Goal: Information Seeking & Learning: Learn about a topic

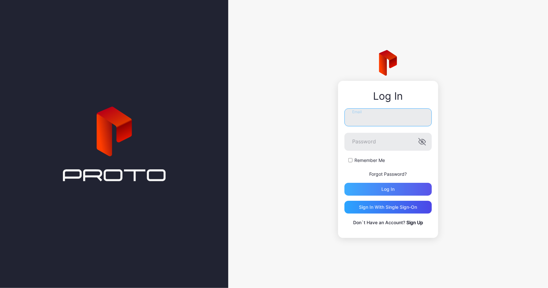
type input "**********"
click at [387, 189] on div "Log in" at bounding box center [388, 189] width 13 height 5
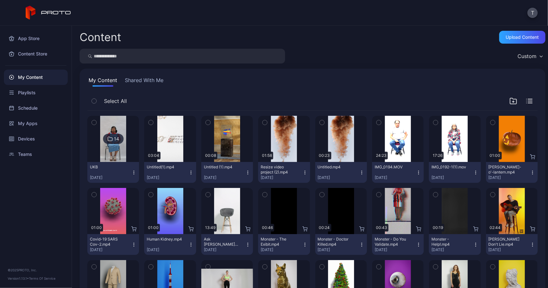
click at [526, 103] on div "Select All" at bounding box center [312, 102] width 451 height 16
click at [526, 102] on icon "button" at bounding box center [529, 101] width 6 height 4
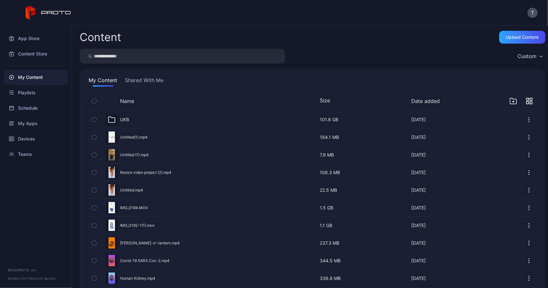
click at [148, 84] on button "Shared With Me" at bounding box center [144, 81] width 41 height 10
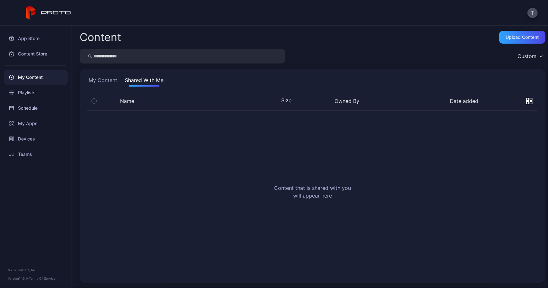
click at [86, 84] on div "My Content Shared With Me Name Size Owned By Date added Content that is shared …" at bounding box center [313, 176] width 466 height 215
click at [96, 81] on button "My Content" at bounding box center [102, 81] width 31 height 10
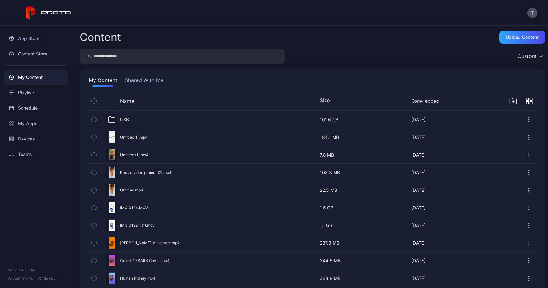
click at [33, 75] on div "My Content" at bounding box center [36, 77] width 64 height 15
click at [35, 127] on div "My Apps" at bounding box center [36, 123] width 64 height 15
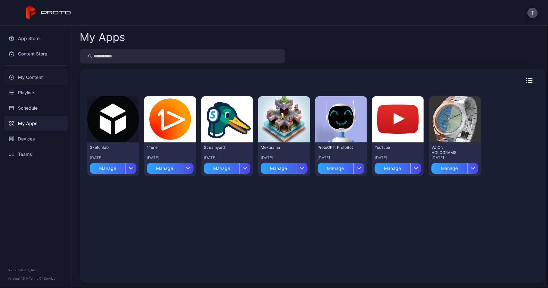
click at [22, 77] on div "My Content" at bounding box center [36, 77] width 64 height 15
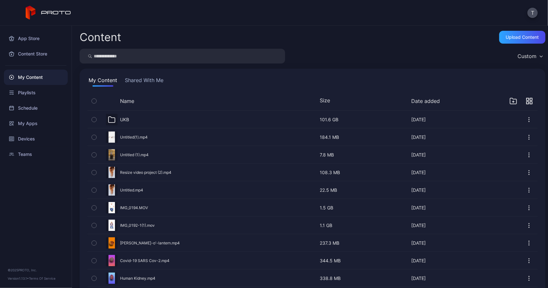
click at [149, 79] on button "Shared With Me" at bounding box center [144, 81] width 41 height 10
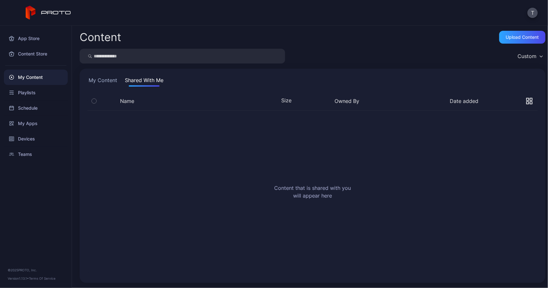
click at [100, 78] on button "My Content" at bounding box center [102, 81] width 31 height 10
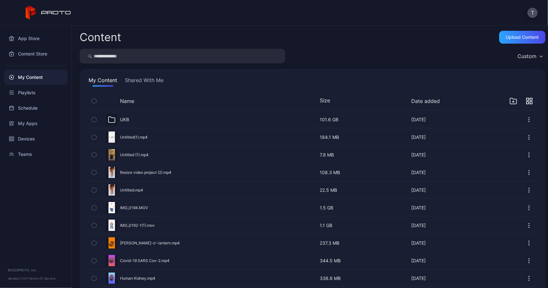
click at [94, 100] on icon "button" at bounding box center [94, 101] width 4 height 7
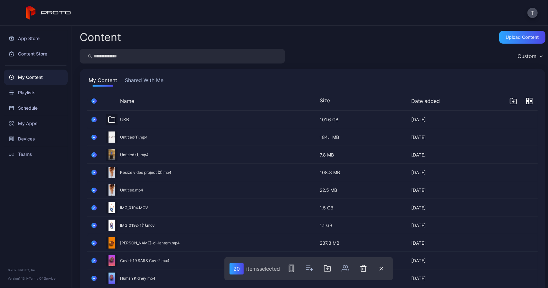
click at [94, 100] on icon "button" at bounding box center [94, 101] width 5 height 7
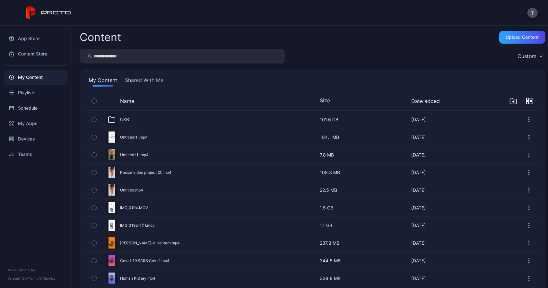
click at [532, 57] on div "Custom" at bounding box center [529, 56] width 31 height 10
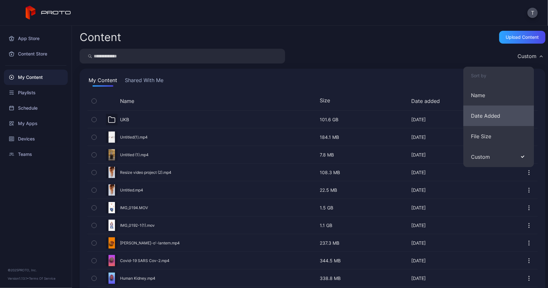
click at [500, 116] on button "Date Added" at bounding box center [498, 116] width 71 height 21
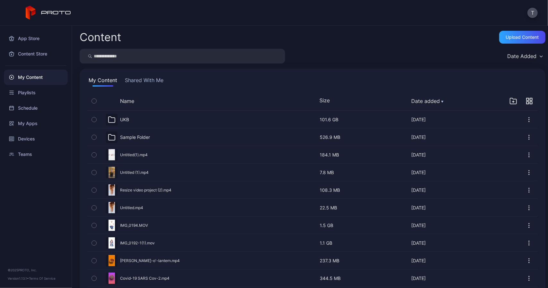
click at [137, 137] on div "Sample Folder" at bounding box center [135, 138] width 30 height 6
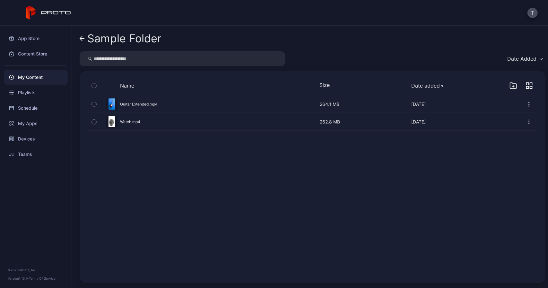
click at [82, 39] on icon at bounding box center [82, 38] width 5 height 5
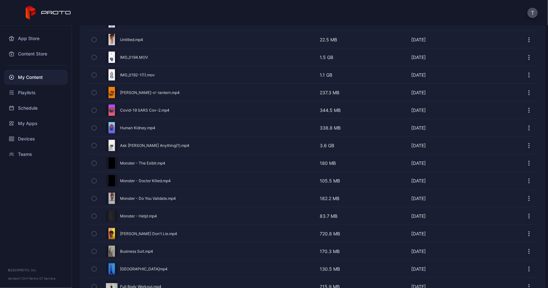
scroll to position [193, 0]
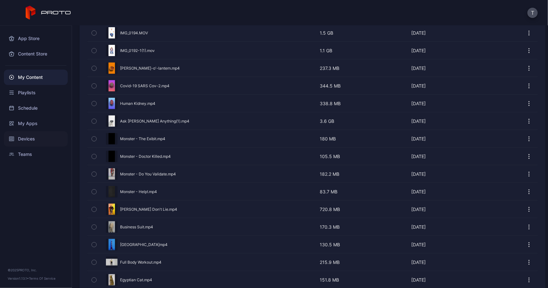
click at [15, 139] on div "Devices" at bounding box center [36, 138] width 64 height 15
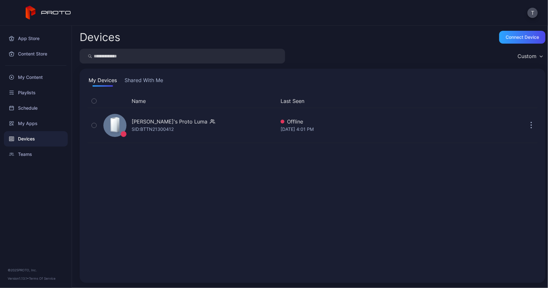
click at [140, 80] on button "Shared With Me" at bounding box center [143, 81] width 41 height 10
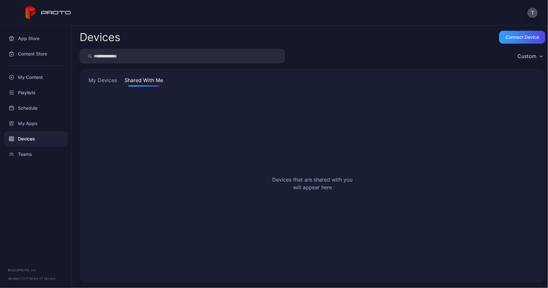
click at [96, 81] on button "My Devices" at bounding box center [102, 81] width 31 height 10
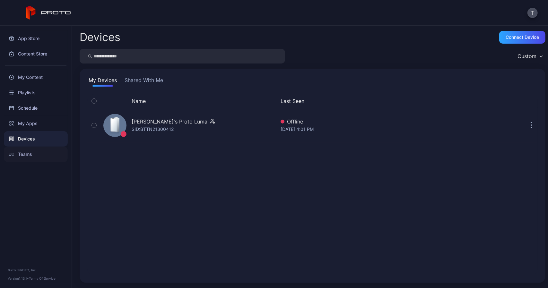
click at [35, 154] on div "Teams" at bounding box center [36, 154] width 64 height 15
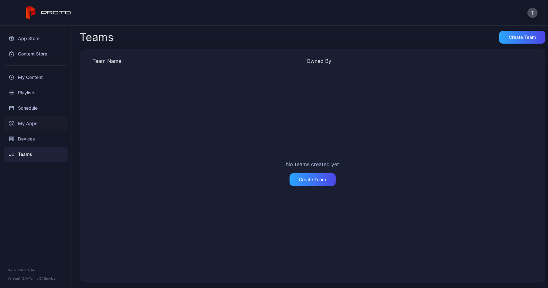
click at [30, 126] on div "My Apps" at bounding box center [36, 123] width 64 height 15
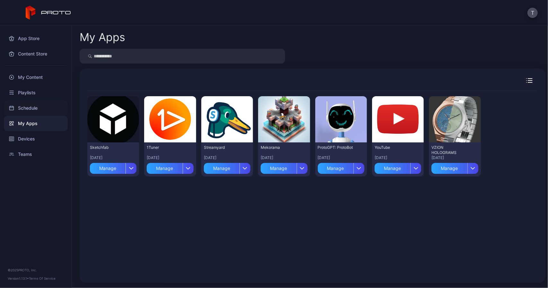
click at [32, 104] on div "Schedule" at bounding box center [36, 108] width 64 height 15
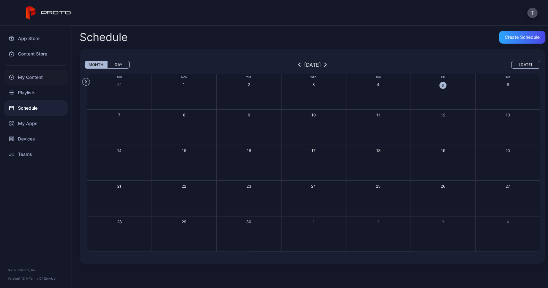
click at [33, 79] on div "My Content" at bounding box center [36, 77] width 64 height 15
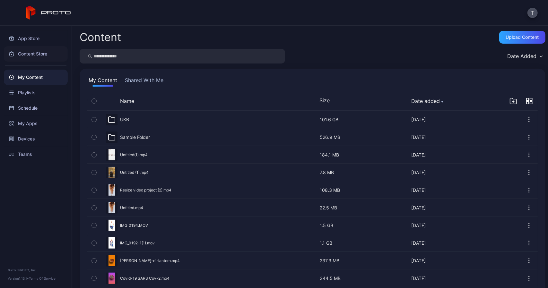
click at [23, 56] on div "Content Store" at bounding box center [36, 53] width 64 height 15
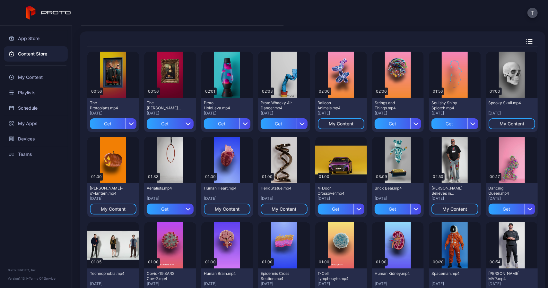
scroll to position [32, 0]
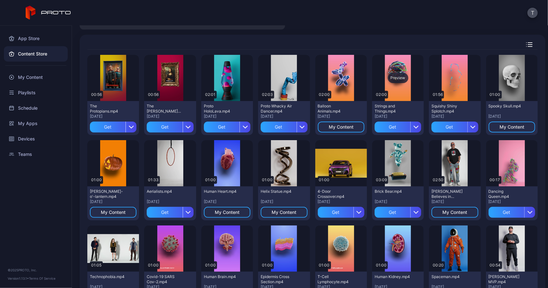
click at [388, 79] on div "Preview" at bounding box center [398, 78] width 21 height 10
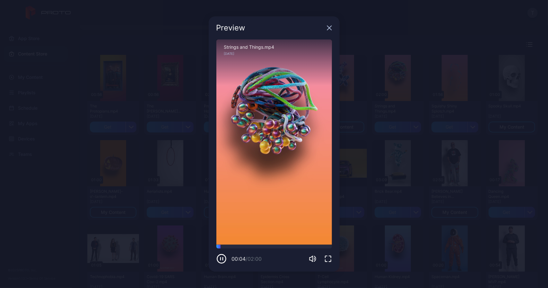
click at [332, 29] on div "Preview" at bounding box center [274, 27] width 131 height 23
click at [325, 31] on div "Preview" at bounding box center [274, 27] width 131 height 23
click at [329, 31] on div "Preview" at bounding box center [274, 27] width 131 height 23
click at [331, 29] on icon "button" at bounding box center [329, 27] width 5 height 5
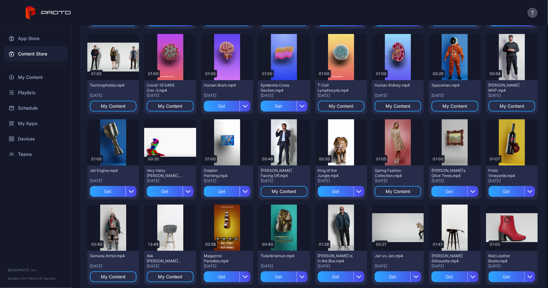
scroll to position [225, 0]
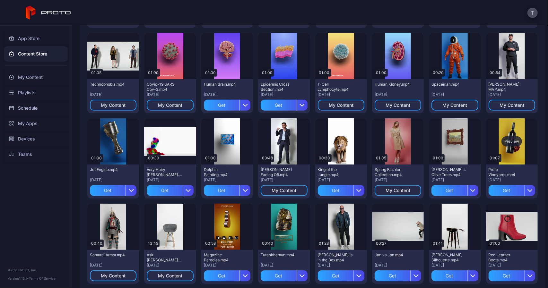
click at [503, 139] on div "Preview" at bounding box center [512, 141] width 21 height 10
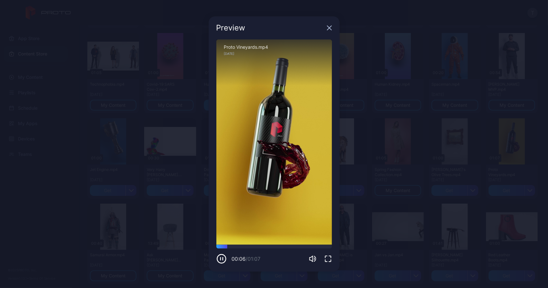
click at [325, 29] on div "Preview" at bounding box center [274, 27] width 131 height 23
click at [328, 29] on icon "button" at bounding box center [329, 28] width 4 height 4
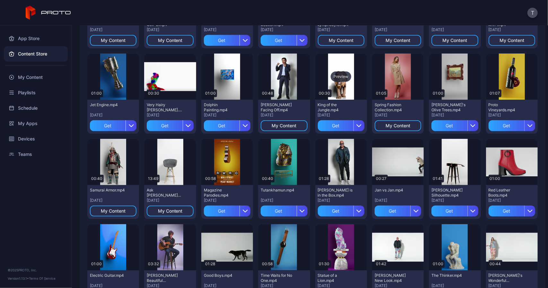
scroll to position [321, 0]
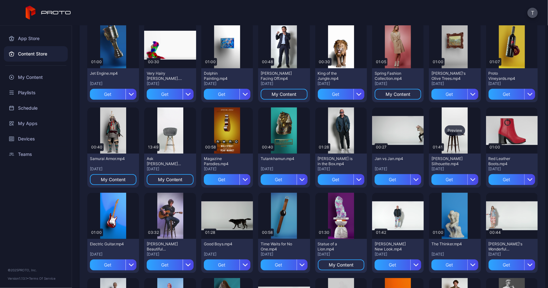
click at [451, 138] on div "Preview" at bounding box center [455, 131] width 52 height 46
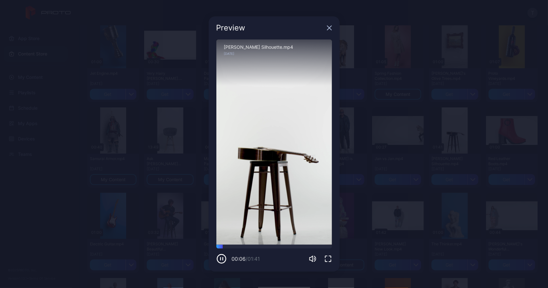
click at [330, 26] on icon "button" at bounding box center [329, 27] width 5 height 5
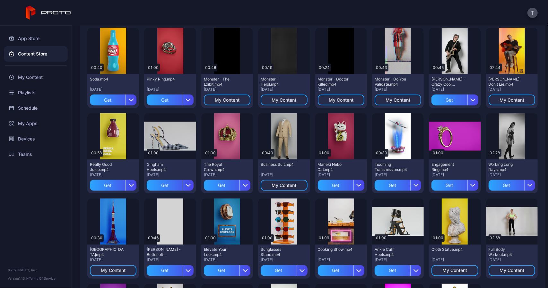
scroll to position [654, 0]
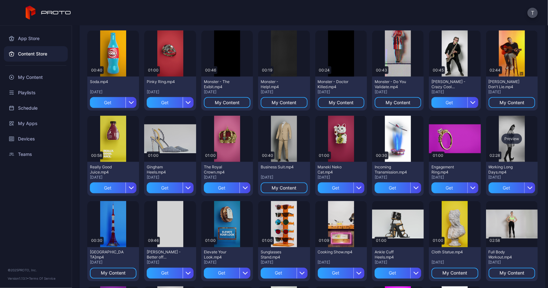
click at [504, 139] on div "Preview" at bounding box center [512, 139] width 21 height 10
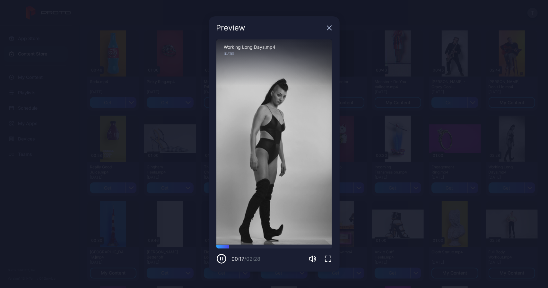
click at [329, 31] on div "Preview" at bounding box center [274, 27] width 131 height 23
click at [329, 28] on icon "button" at bounding box center [329, 28] width 4 height 4
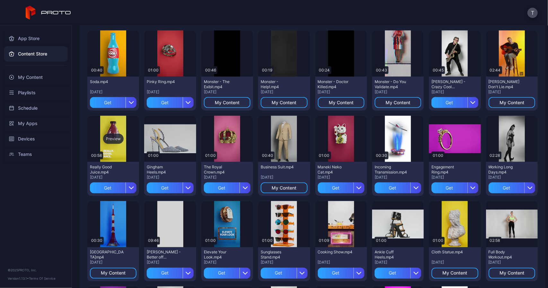
click at [106, 142] on div "Preview" at bounding box center [113, 139] width 21 height 10
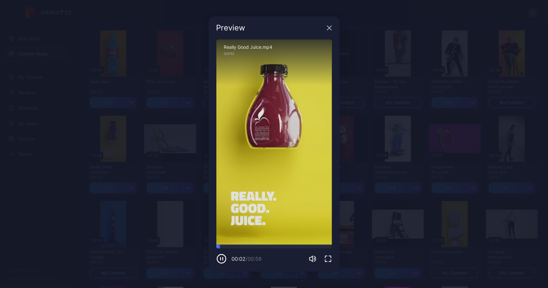
click at [331, 30] on icon "button" at bounding box center [329, 28] width 4 height 4
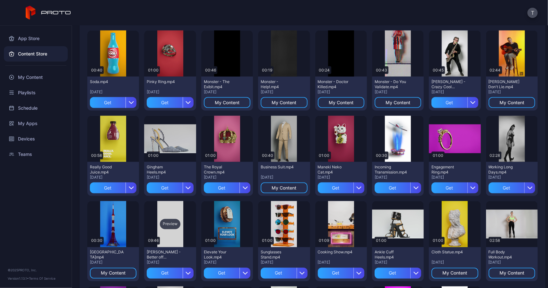
click at [175, 223] on div "Preview" at bounding box center [170, 224] width 21 height 10
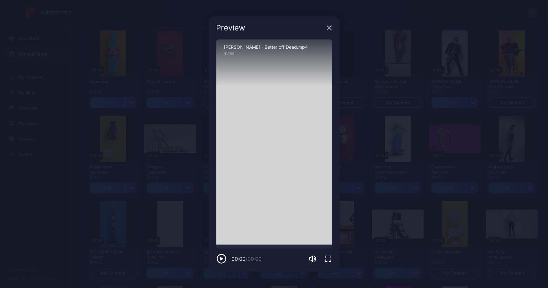
click at [326, 29] on div "Preview" at bounding box center [274, 27] width 131 height 23
click at [328, 28] on icon "button" at bounding box center [329, 28] width 4 height 4
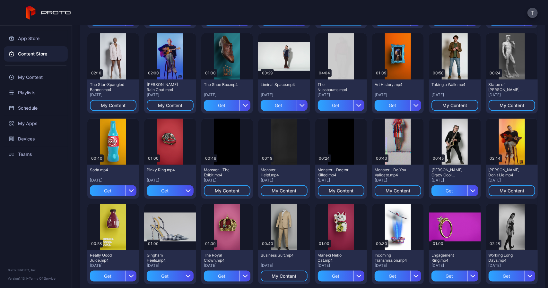
scroll to position [558, 0]
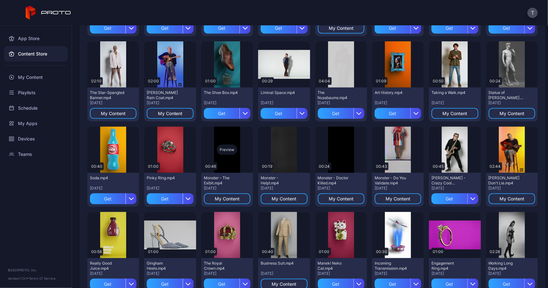
click at [228, 150] on div "Preview" at bounding box center [227, 150] width 21 height 10
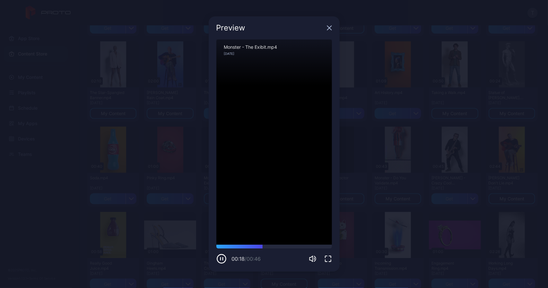
click at [332, 28] on div "Preview" at bounding box center [274, 27] width 131 height 23
click at [330, 27] on icon "button" at bounding box center [329, 28] width 4 height 4
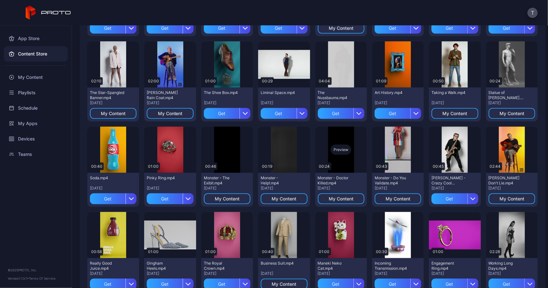
click at [340, 154] on div "Preview" at bounding box center [341, 150] width 21 height 10
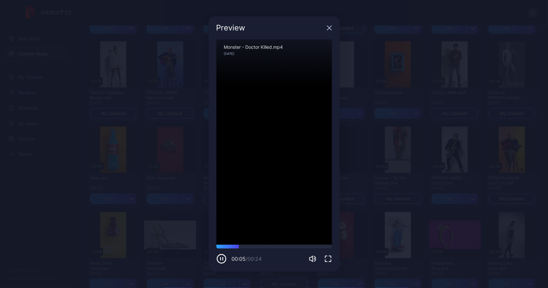
click at [329, 28] on icon "button" at bounding box center [329, 28] width 4 height 4
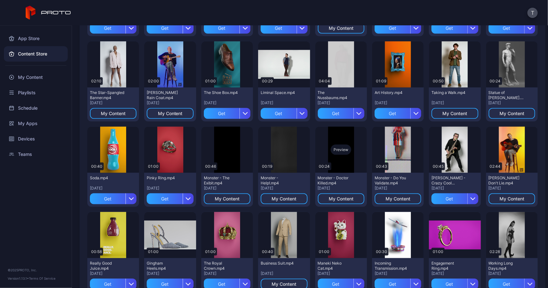
click at [342, 142] on div "Preview" at bounding box center [341, 150] width 52 height 46
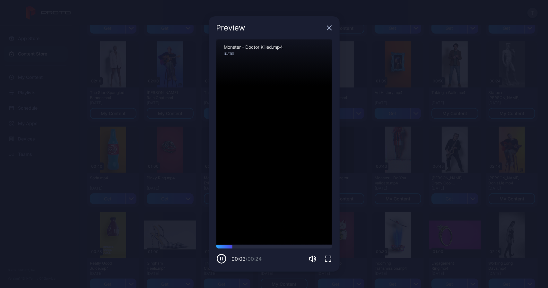
click at [329, 25] on div "Preview" at bounding box center [274, 27] width 131 height 23
click at [326, 28] on div "Preview" at bounding box center [274, 27] width 131 height 23
click at [329, 29] on icon "button" at bounding box center [329, 27] width 5 height 5
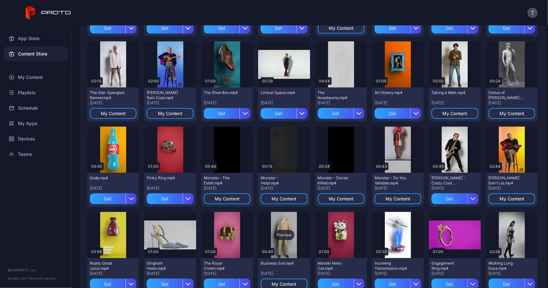
click at [287, 230] on div "Preview" at bounding box center [284, 235] width 21 height 10
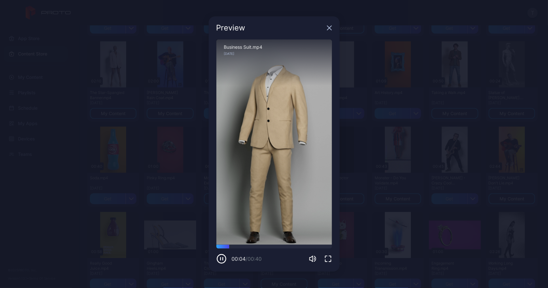
click at [327, 27] on icon "button" at bounding box center [329, 27] width 5 height 5
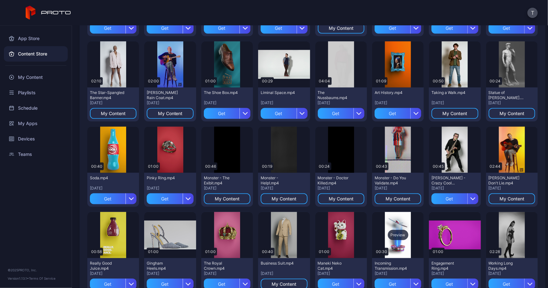
click at [398, 235] on div "Preview" at bounding box center [398, 235] width 21 height 10
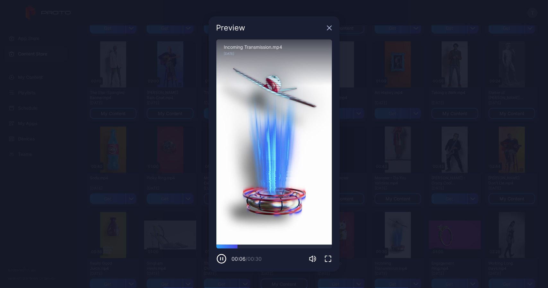
click at [326, 29] on div "Preview" at bounding box center [274, 27] width 131 height 23
click at [328, 28] on icon "button" at bounding box center [329, 27] width 5 height 5
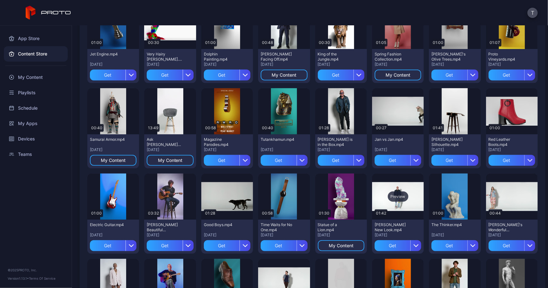
scroll to position [333, 0]
